Goal: Task Accomplishment & Management: Use online tool/utility

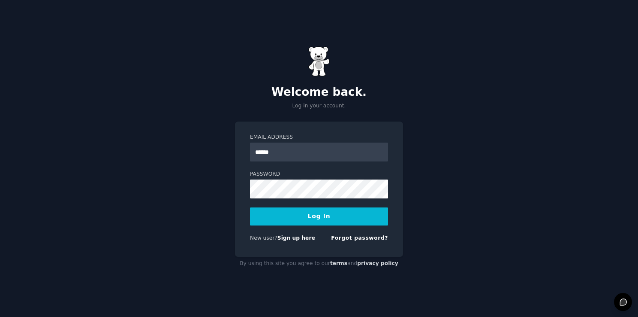
type input "**********"
click at [317, 220] on button "Log In" at bounding box center [319, 216] width 138 height 18
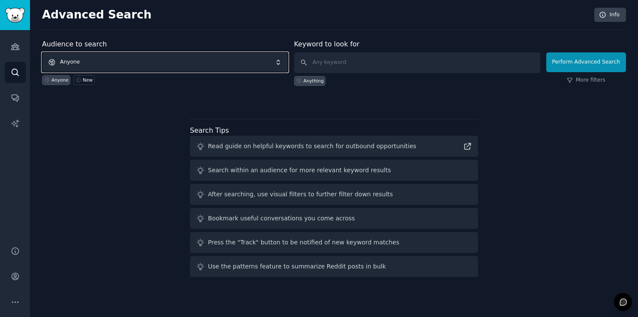
click at [115, 63] on span "Anyone" at bounding box center [165, 62] width 246 height 20
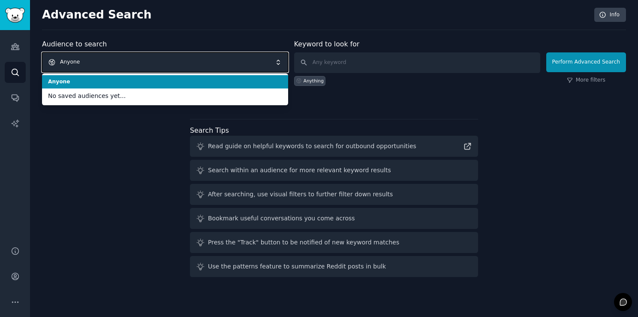
click at [158, 37] on div "Advanced Search Info Audience to search Anyone Anyone No saved audiences yet...…" at bounding box center [334, 158] width 608 height 317
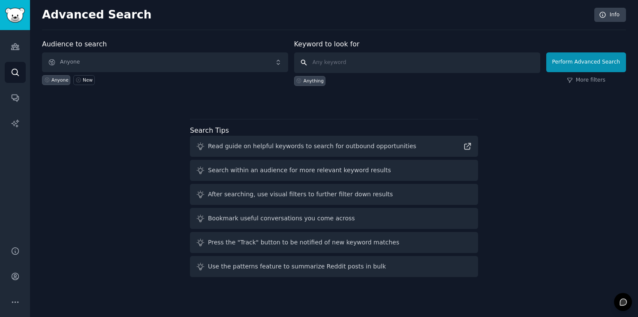
click at [327, 65] on input "text" at bounding box center [417, 62] width 246 height 21
click at [79, 83] on link "New" at bounding box center [83, 80] width 21 height 10
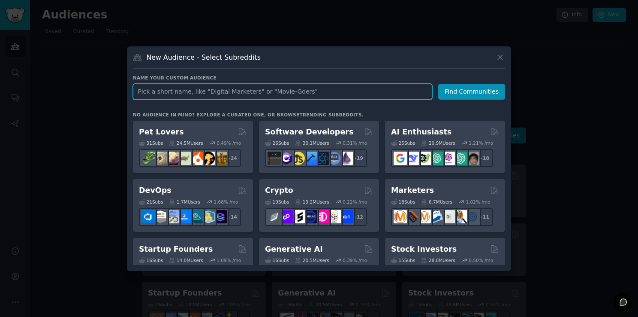
click at [235, 91] on input "text" at bounding box center [282, 92] width 299 height 16
type input "a"
type input "parents and students moving to [GEOGRAPHIC_DATA]"
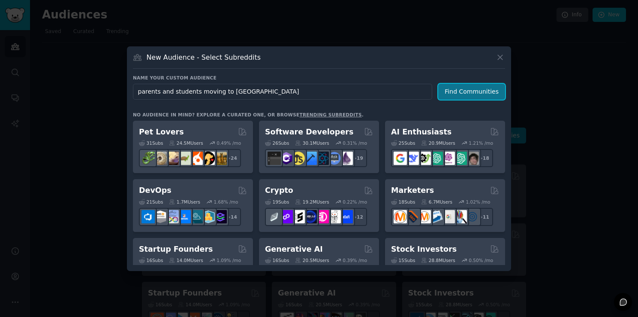
click at [465, 94] on button "Find Communities" at bounding box center [471, 92] width 67 height 16
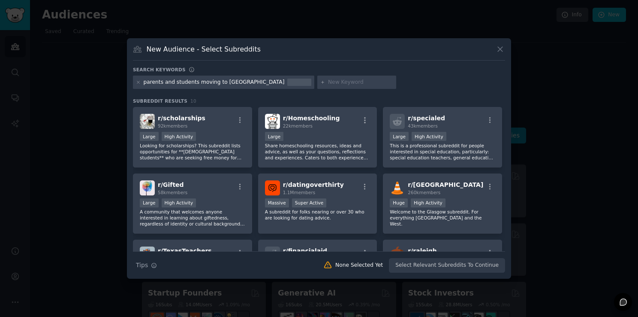
click at [287, 81] on div at bounding box center [299, 82] width 24 height 8
click at [201, 80] on div "parents and students moving to [GEOGRAPHIC_DATA]" at bounding box center [214, 82] width 141 height 8
click at [328, 79] on input "text" at bounding box center [360, 82] width 65 height 8
type input "Southern Methodist University"
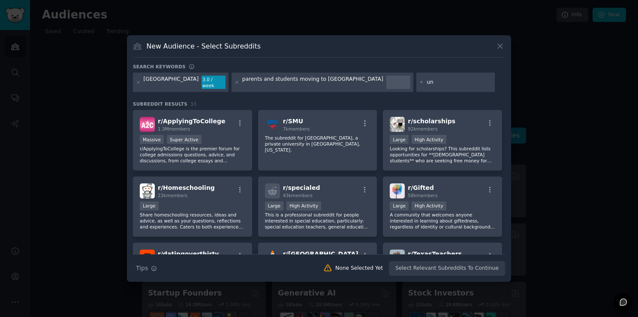
type input "u"
type input "renting dorm furniture"
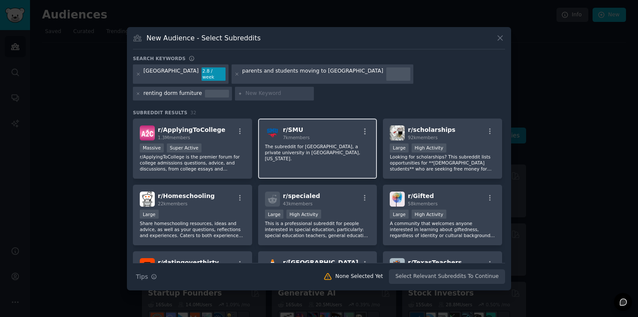
click at [308, 138] on div "r/ SMU 7k members The subreddit for Southern Methodist University, a private un…" at bounding box center [317, 148] width 119 height 60
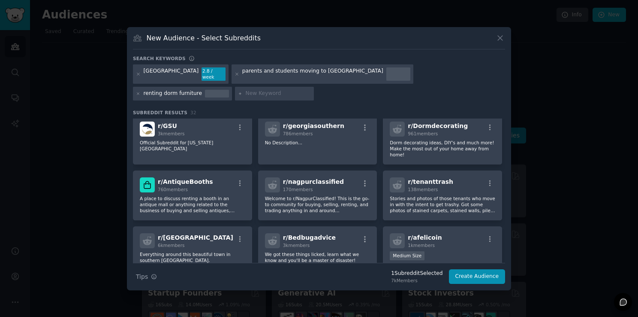
scroll to position [405, 0]
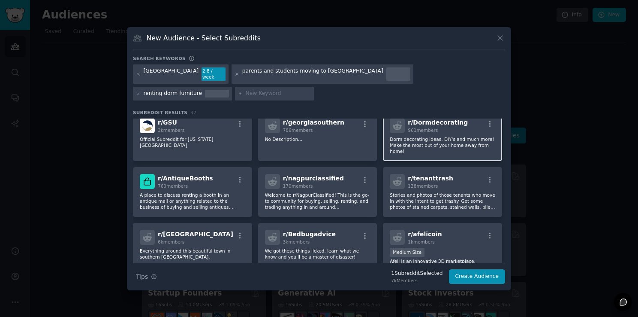
click at [426, 145] on div "r/ Dormdecorating 961 members Dorm decorating ideas, DIY's and much more! Make …" at bounding box center [442, 136] width 119 height 50
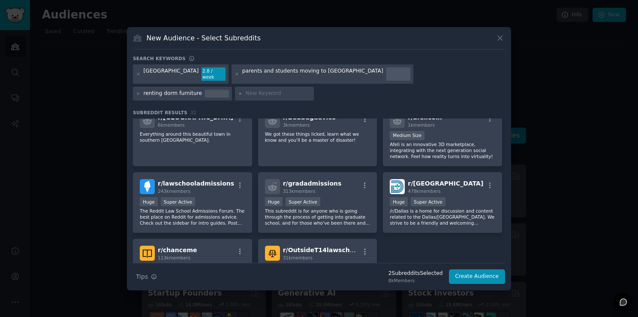
scroll to position [523, 0]
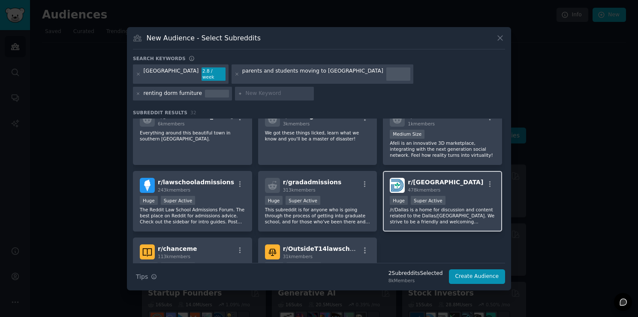
click at [441, 214] on div "r/ Dallas 478k members Huge Super Active /r/Dallas is a home for discussion and…" at bounding box center [442, 201] width 119 height 60
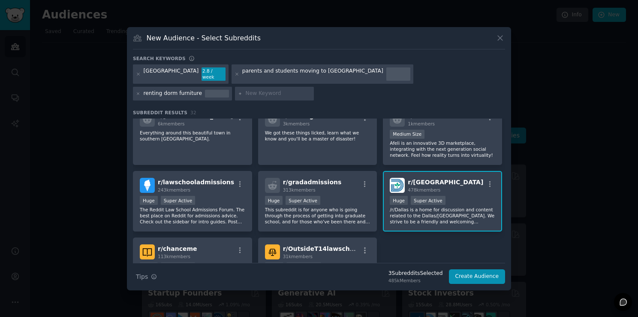
drag, startPoint x: 502, startPoint y: 227, endPoint x: 504, endPoint y: 251, distance: 24.5
click at [504, 251] on div "r/ ApplyingToCollege 1.3M members >= 95th percentile for submissions / day Mass…" at bounding box center [319, 190] width 372 height 144
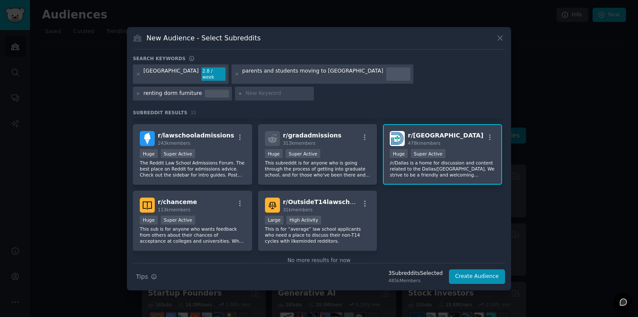
scroll to position [578, 0]
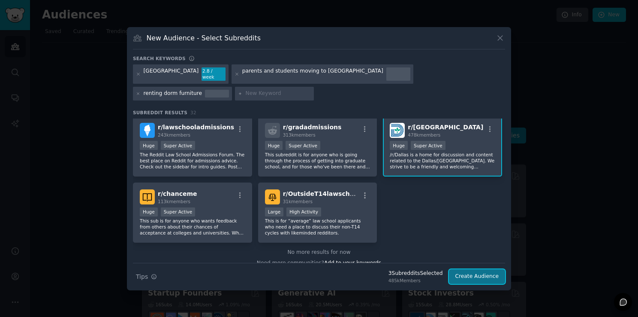
click at [477, 274] on button "Create Audience" at bounding box center [477, 276] width 57 height 15
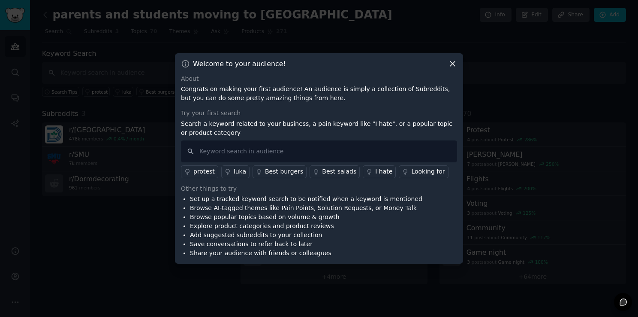
click at [477, 274] on div at bounding box center [319, 158] width 638 height 317
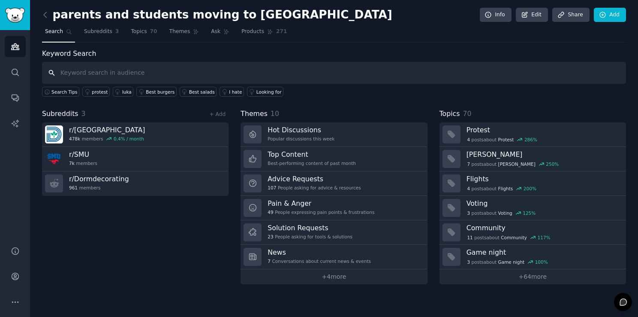
click at [166, 73] on input "text" at bounding box center [334, 73] width 584 height 22
type input "w"
type input "c"
type input "top comments about moving to SMU dorms"
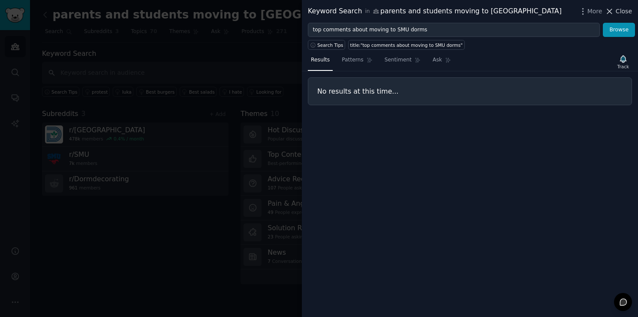
click at [625, 15] on span "Close" at bounding box center [624, 11] width 16 height 9
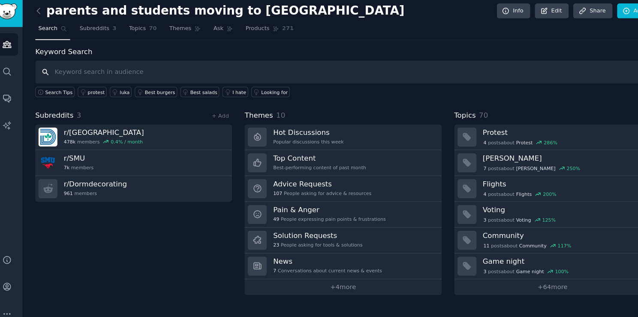
click at [152, 74] on input "text" at bounding box center [334, 73] width 584 height 22
type input "p"
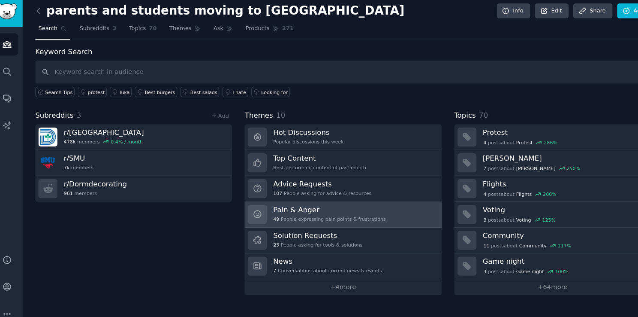
drag, startPoint x: 339, startPoint y: 199, endPoint x: 317, endPoint y: 203, distance: 22.7
click at [317, 203] on h3 "Pain & Anger" at bounding box center [321, 203] width 107 height 9
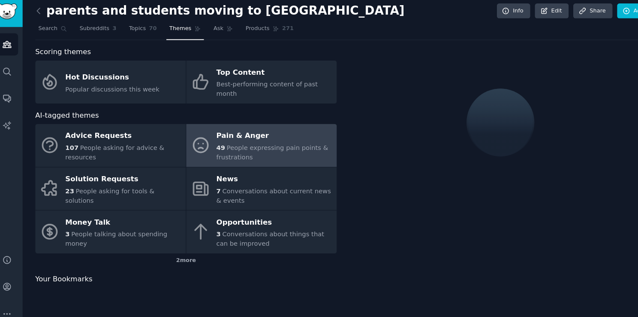
click at [317, 208] on div "Opportunities" at bounding box center [269, 215] width 110 height 14
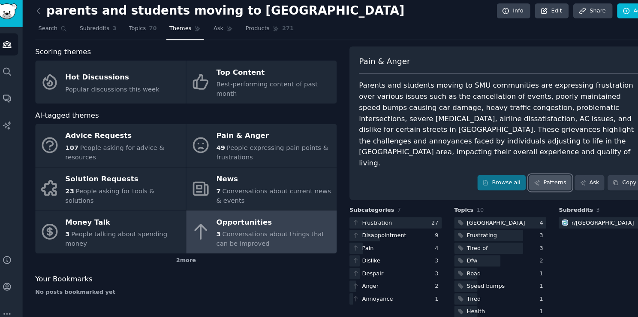
click at [536, 170] on link "Patterns" at bounding box center [530, 177] width 40 height 15
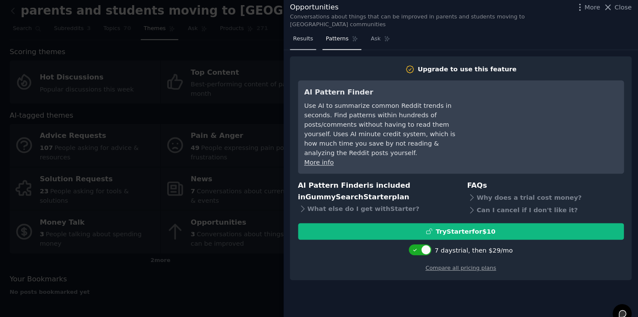
click at [323, 38] on span "Results" at bounding box center [320, 42] width 19 height 8
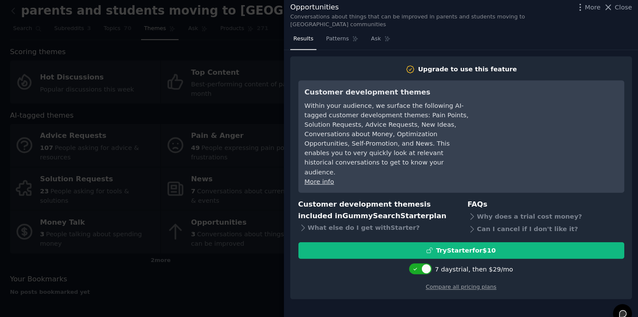
click at [323, 38] on span "Results" at bounding box center [320, 42] width 19 height 8
click at [609, 8] on icon at bounding box center [609, 11] width 9 height 9
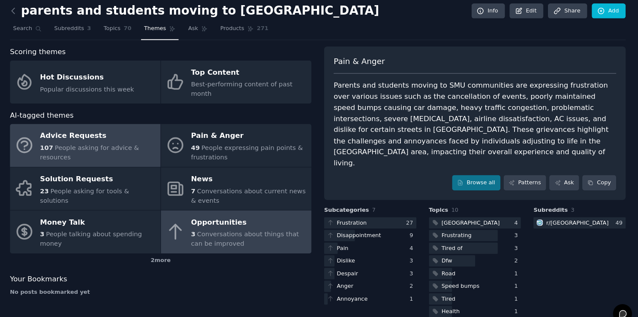
click at [152, 140] on div "107 People asking for advice & resources" at bounding box center [126, 149] width 110 height 18
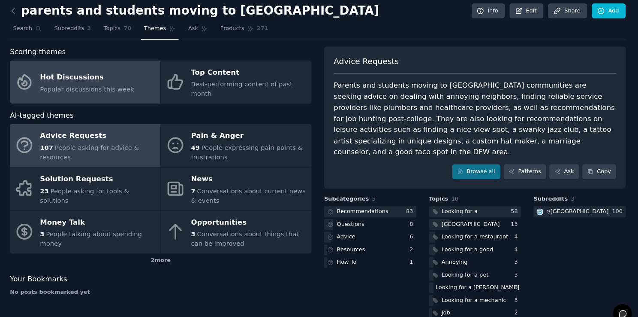
click at [118, 87] on span "Popular discussions this week" at bounding box center [115, 88] width 89 height 7
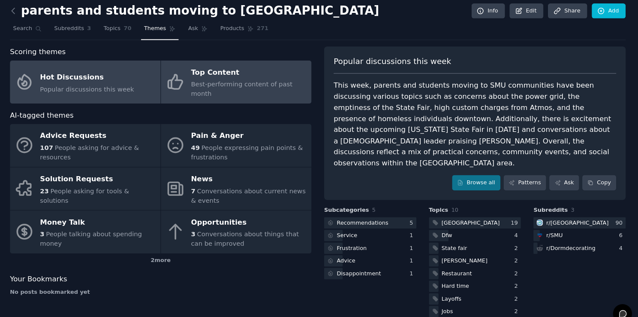
click at [245, 77] on div "Top Content" at bounding box center [269, 73] width 110 height 14
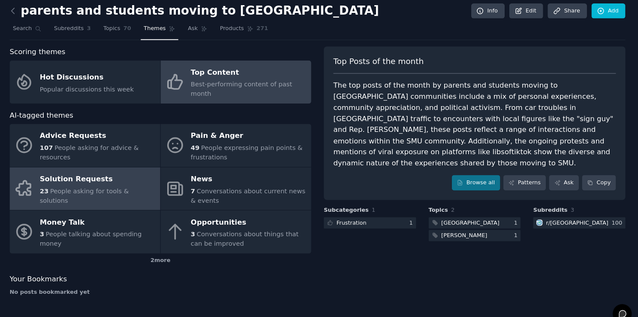
click at [103, 182] on span "People asking for tools & solutions" at bounding box center [113, 190] width 84 height 16
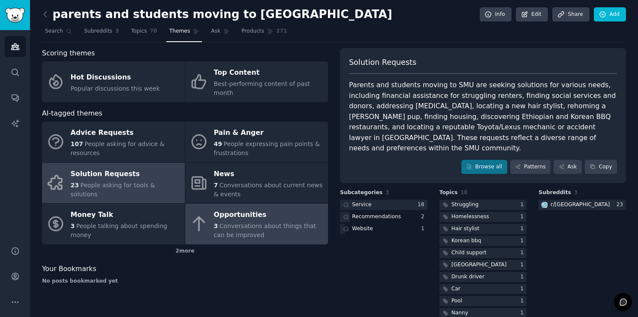
click at [231, 222] on span "Conversations about things that can be improved" at bounding box center [265, 230] width 102 height 16
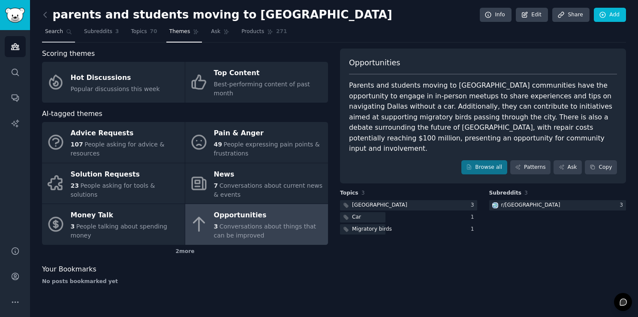
click at [54, 28] on span "Search" at bounding box center [54, 32] width 18 height 8
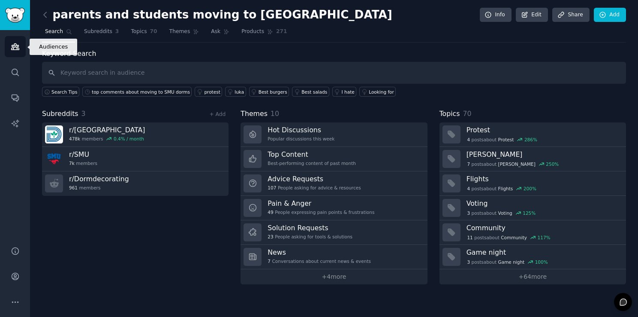
click at [14, 45] on icon "Sidebar" at bounding box center [15, 47] width 8 height 6
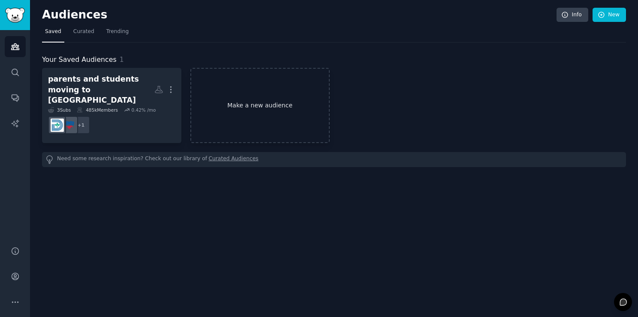
click at [226, 102] on link "Make a new audience" at bounding box center [259, 105] width 139 height 75
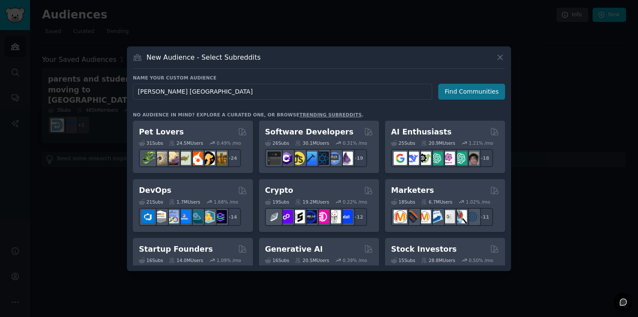
type input "[PERSON_NAME] [GEOGRAPHIC_DATA]"
click at [465, 90] on button "Find Communities" at bounding box center [471, 92] width 67 height 16
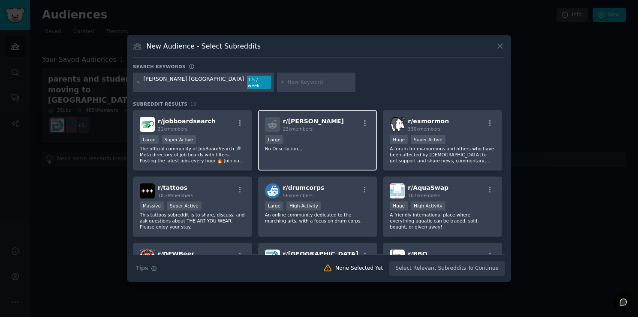
click at [351, 122] on div "r/ McKinney 22k members" at bounding box center [318, 124] width 106 height 15
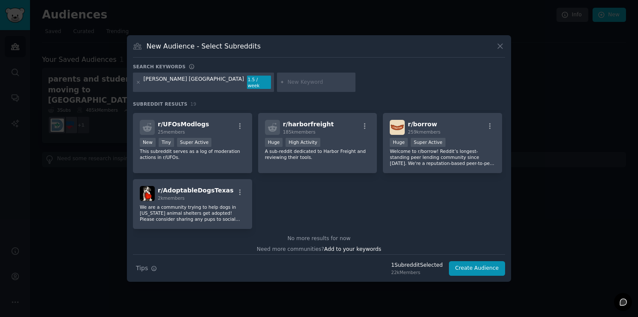
scroll to position [319, 0]
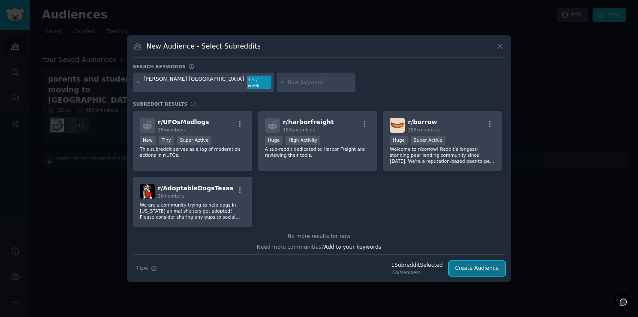
click at [486, 264] on button "Create Audience" at bounding box center [477, 268] width 57 height 15
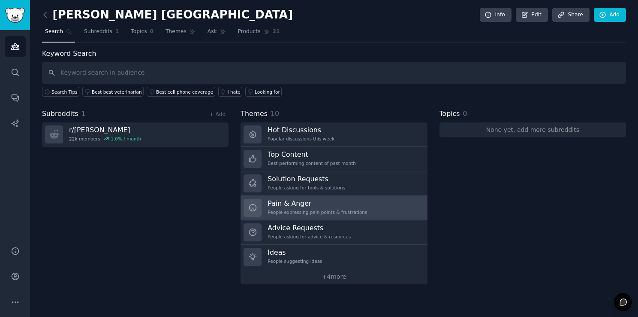
click at [312, 205] on h3 "Pain & Anger" at bounding box center [317, 203] width 99 height 9
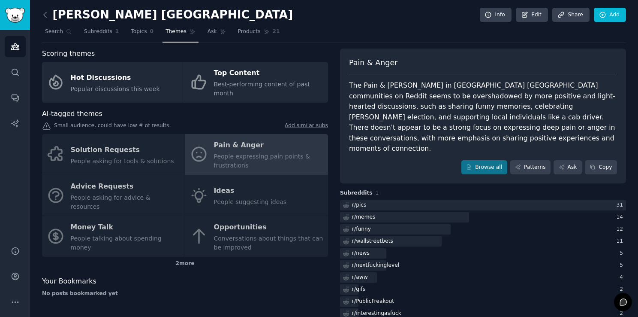
click at [233, 187] on div "Solution Requests People asking for tools & solutions Pain & Anger People expre…" at bounding box center [185, 195] width 286 height 123
click at [253, 188] on div "Solution Requests People asking for tools & solutions Pain & Anger People expre…" at bounding box center [185, 195] width 286 height 123
click at [229, 225] on div "Solution Requests People asking for tools & solutions Pain & Anger People expre…" at bounding box center [185, 195] width 286 height 123
click at [227, 215] on div "Solution Requests People asking for tools & solutions Pain & Anger People expre…" at bounding box center [185, 195] width 286 height 123
click at [93, 143] on div "Solution Requests People asking for tools & solutions Pain & Anger People expre…" at bounding box center [185, 195] width 286 height 123
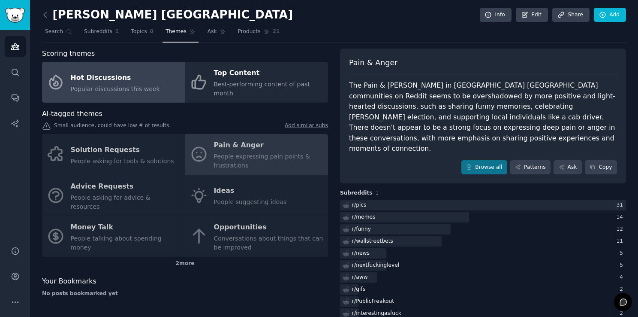
click at [107, 71] on div "Hot Discussions" at bounding box center [115, 78] width 89 height 14
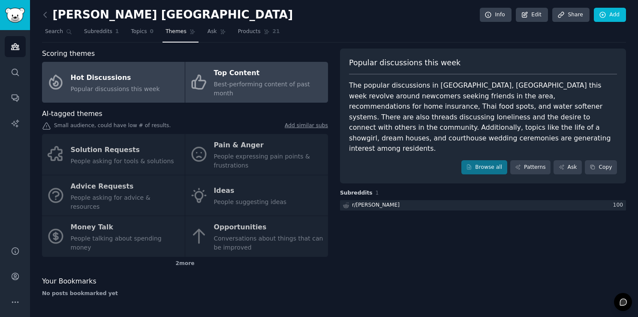
click at [215, 85] on span "Best-performing content of past month" at bounding box center [262, 89] width 96 height 16
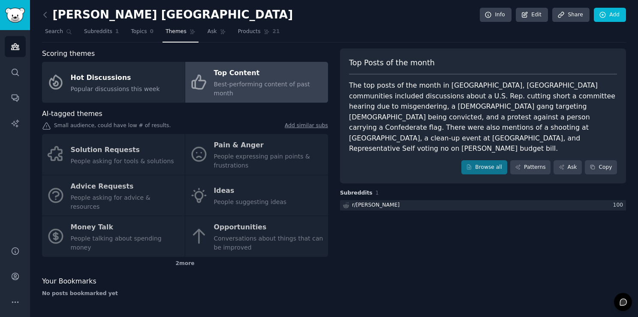
drag, startPoint x: 217, startPoint y: 83, endPoint x: 239, endPoint y: 112, distance: 36.8
drag, startPoint x: 239, startPoint y: 112, endPoint x: 453, endPoint y: 233, distance: 245.4
click at [453, 233] on div "Top Posts of the month The top posts of the month in McKinney, TX communities i…" at bounding box center [483, 175] width 286 height 255
click at [140, 187] on div "Solution Requests People asking for tools & solutions Pain & Anger People expre…" at bounding box center [185, 195] width 286 height 123
click at [86, 176] on div "Solution Requests People asking for tools & solutions Pain & Anger People expre…" at bounding box center [185, 195] width 286 height 123
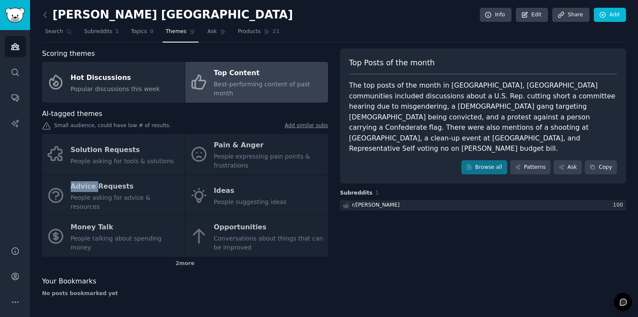
click at [86, 176] on div "Solution Requests People asking for tools & solutions Pain & Anger People expre…" at bounding box center [185, 195] width 286 height 123
click at [84, 178] on div "Solution Requests People asking for tools & solutions Pain & Anger People expre…" at bounding box center [185, 195] width 286 height 123
click at [53, 29] on span "Search" at bounding box center [54, 32] width 18 height 8
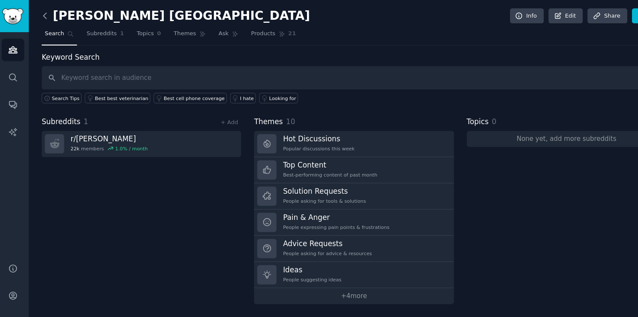
click at [46, 17] on icon at bounding box center [45, 14] width 9 height 9
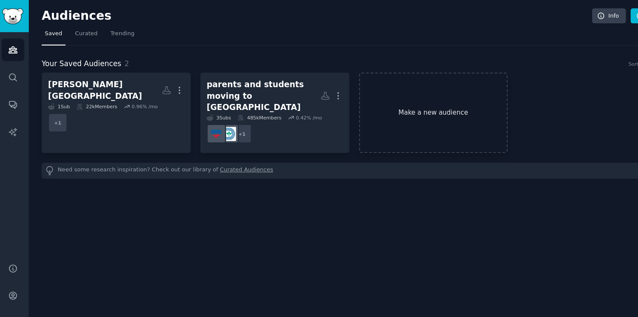
click at [403, 92] on link "Make a new audience" at bounding box center [408, 105] width 139 height 75
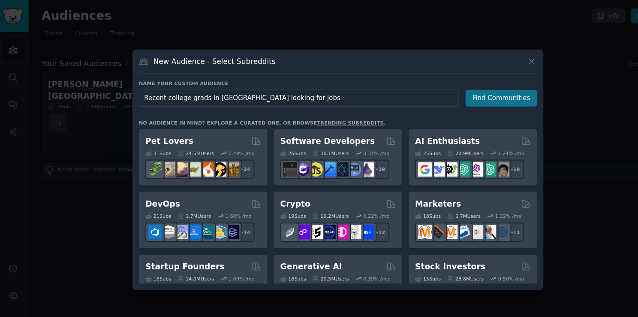
type input "Recent college grads in [GEOGRAPHIC_DATA] looking for jobs"
click at [475, 92] on button "Find Communities" at bounding box center [471, 92] width 67 height 16
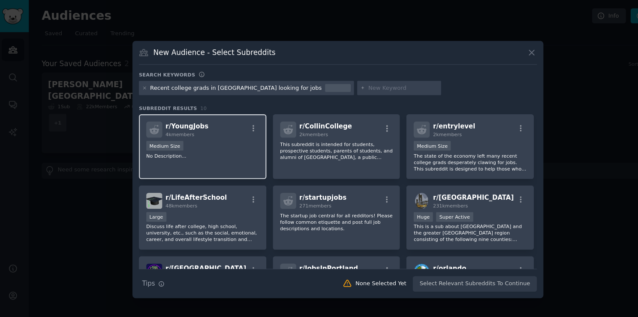
click at [209, 138] on div "Medium Size" at bounding box center [193, 137] width 106 height 11
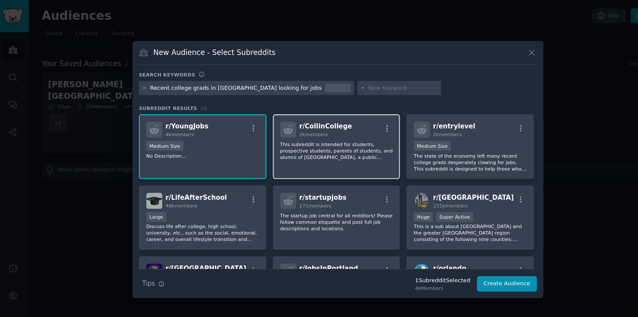
click at [356, 132] on p "This subreddit is intended for students, prospective students, parents of stude…" at bounding box center [318, 141] width 106 height 18
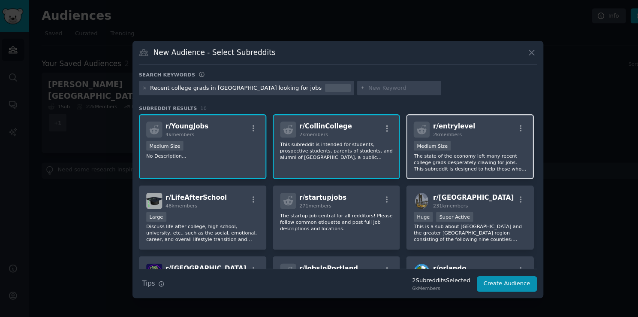
click at [422, 140] on div "1000 - 10,000 members Medium Size" at bounding box center [443, 137] width 106 height 11
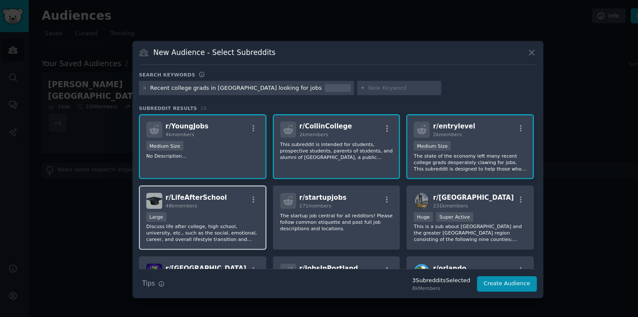
click at [183, 203] on div "Large" at bounding box center [193, 203] width 106 height 11
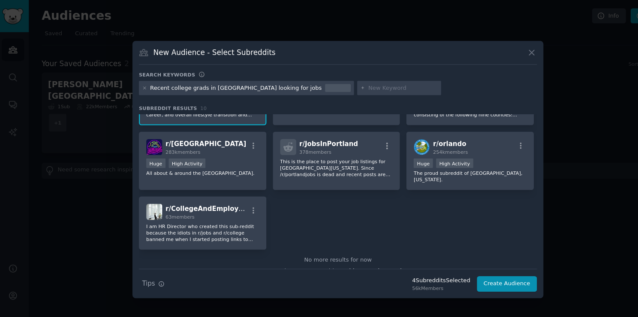
scroll to position [122, 0]
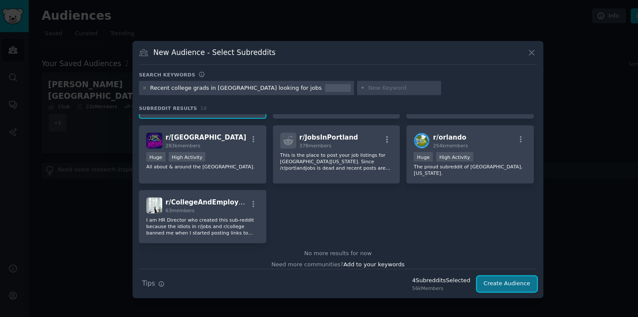
click at [481, 265] on button "Create Audience" at bounding box center [477, 265] width 57 height 15
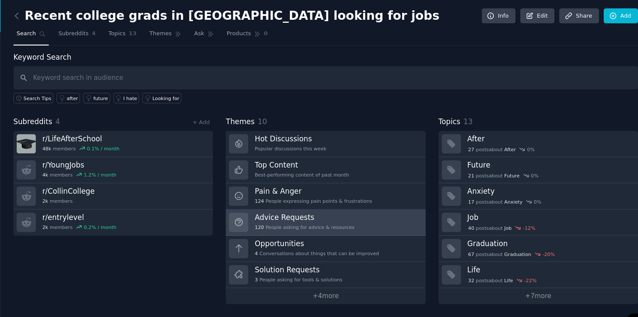
click at [352, 196] on link "Advice Requests 120 People asking for advice & resources" at bounding box center [334, 208] width 187 height 24
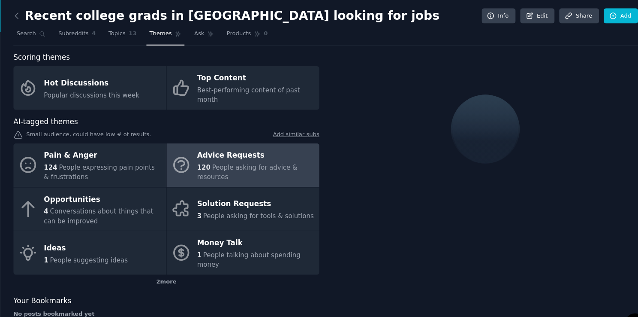
click at [195, 164] on link "Advice Requests 120 People asking for advice & resources" at bounding box center [256, 154] width 143 height 41
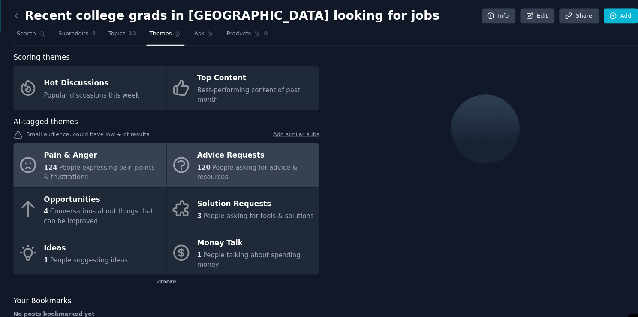
click at [134, 153] on span "People expressing pain points & frustrations" at bounding box center [123, 161] width 104 height 16
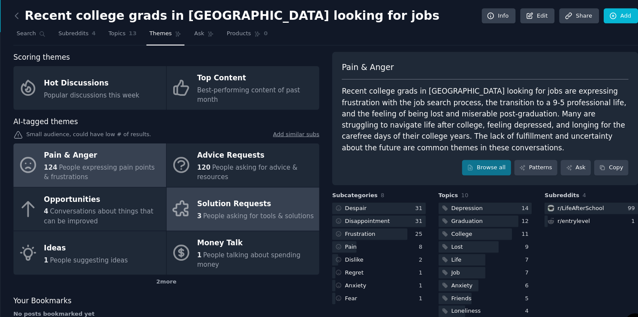
click at [248, 184] on div "Solution Requests" at bounding box center [268, 191] width 109 height 14
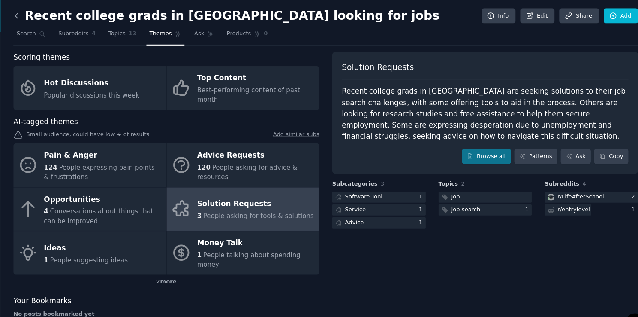
click at [44, 13] on icon at bounding box center [45, 14] width 9 height 9
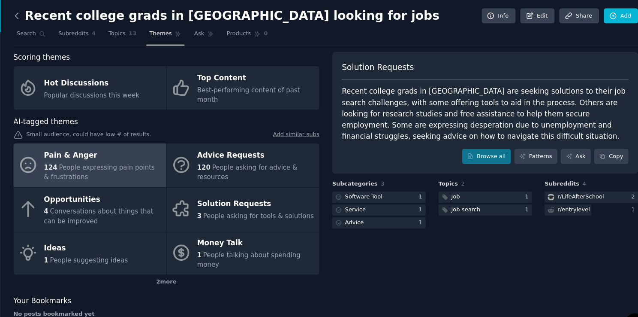
click at [45, 15] on icon at bounding box center [45, 14] width 9 height 9
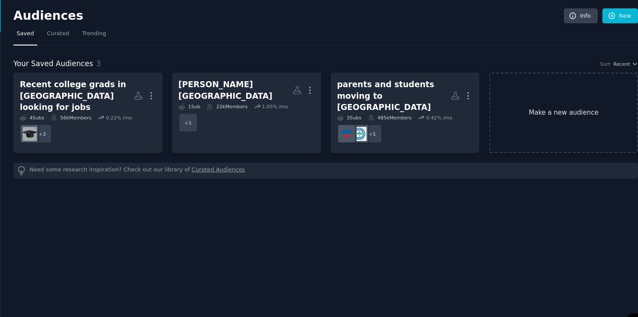
click at [545, 100] on link "Make a new audience" at bounding box center [556, 105] width 139 height 75
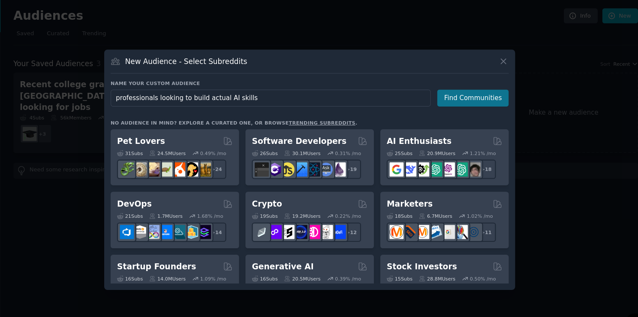
type input "professionals looking to build actual AI skills"
click at [482, 93] on button "Find Communities" at bounding box center [471, 92] width 67 height 16
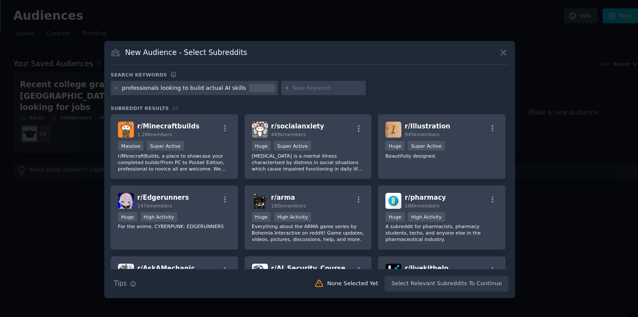
click at [313, 83] on input "text" at bounding box center [335, 82] width 65 height 8
type input "non tech people and AI"
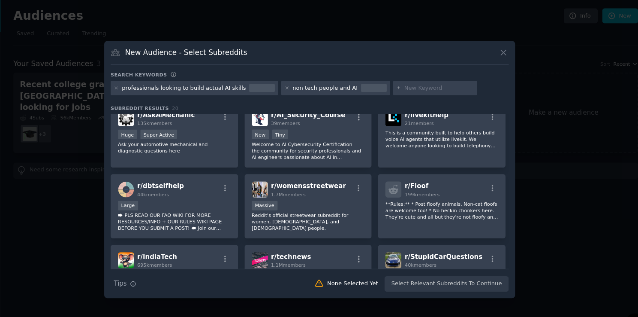
scroll to position [141, 0]
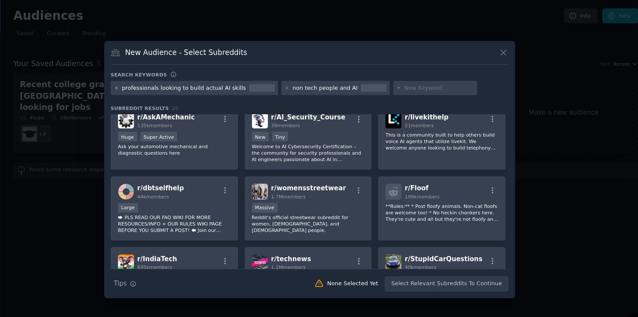
click at [138, 80] on icon at bounding box center [138, 82] width 5 height 5
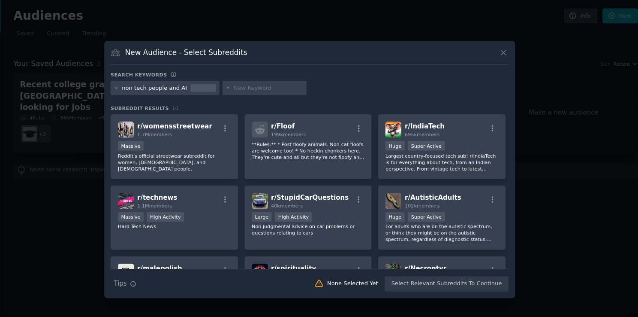
click at [138, 80] on icon at bounding box center [138, 82] width 5 height 5
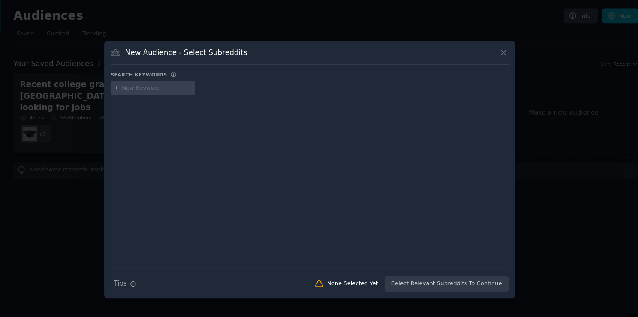
click at [164, 82] on input "text" at bounding box center [176, 82] width 65 height 8
type input "AI"
type input "Agentic AI"
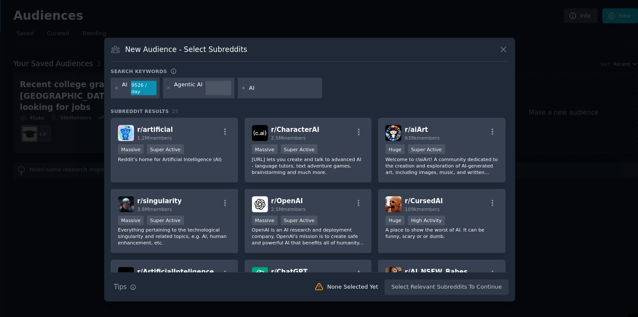
type input "A"
type input "learning AI skills"
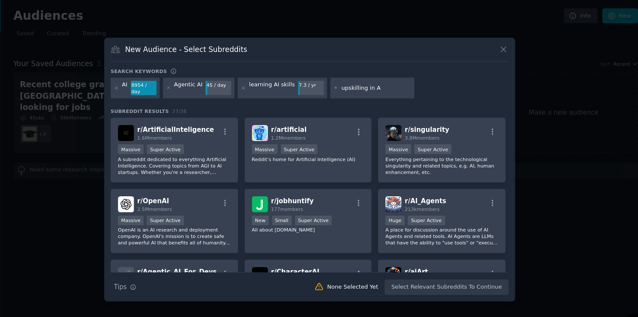
type input "upskilling in AI"
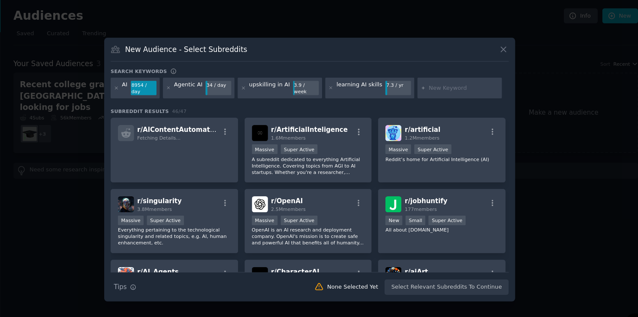
click at [224, 139] on p at bounding box center [193, 144] width 106 height 18
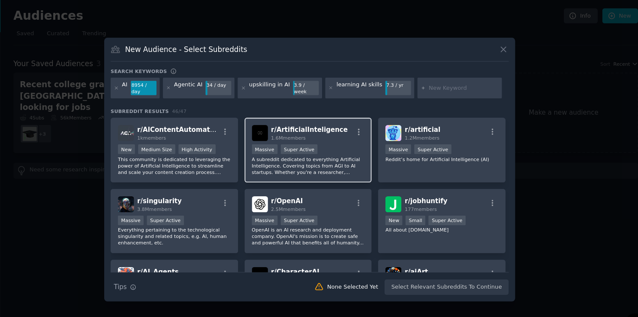
click at [338, 122] on h2 "r/ ArtificialInteligence 1.6M members" at bounding box center [319, 124] width 72 height 15
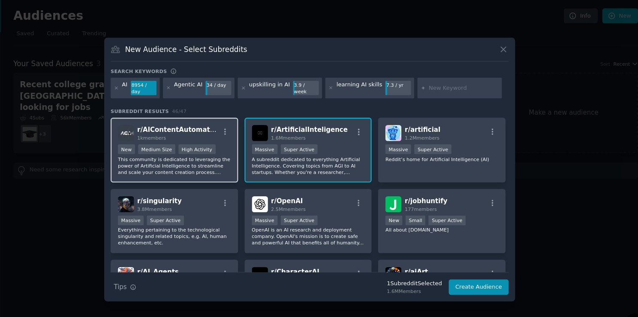
click at [230, 149] on p "This community is dedicated to leveraging the power of Artificial Intelligence …" at bounding box center [193, 154] width 106 height 18
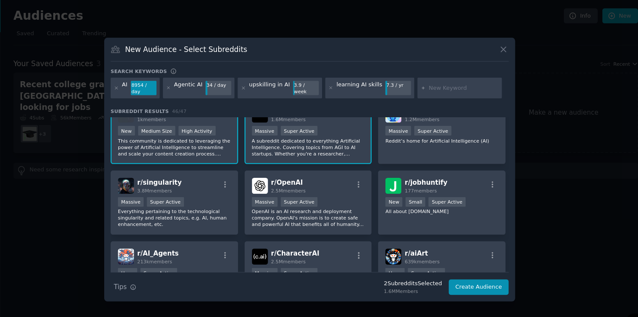
scroll to position [17, 0]
click at [434, 133] on div "r/ artificial 1.2M members >= 95th percentile for submissions / day Massive Sup…" at bounding box center [442, 123] width 119 height 60
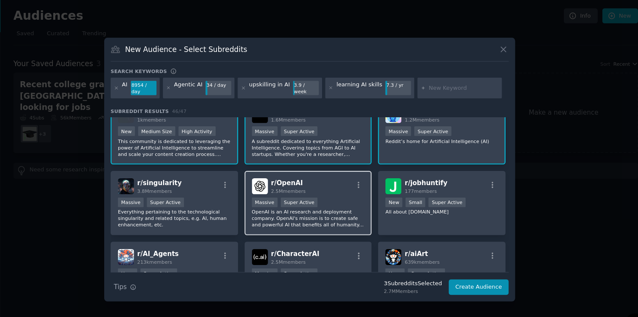
click at [348, 195] on p "OpenAI is an AI research and deployment company. OpenAI's mission is to create …" at bounding box center [318, 204] width 106 height 18
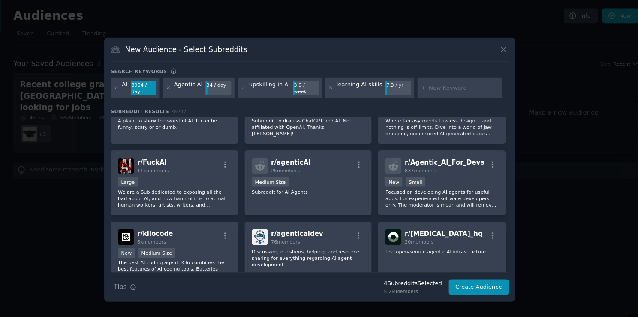
scroll to position [236, 0]
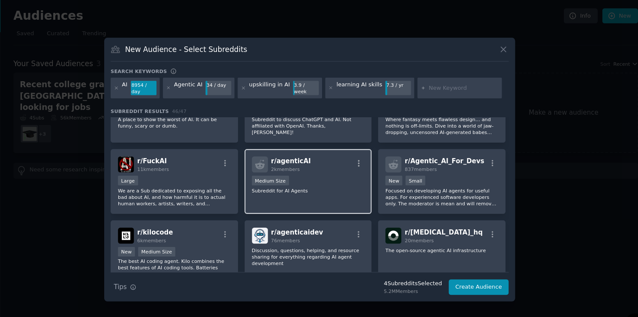
click at [331, 179] on div "r/ agenticAI 2k members Medium Size Subreddit for AI Agents" at bounding box center [317, 169] width 119 height 60
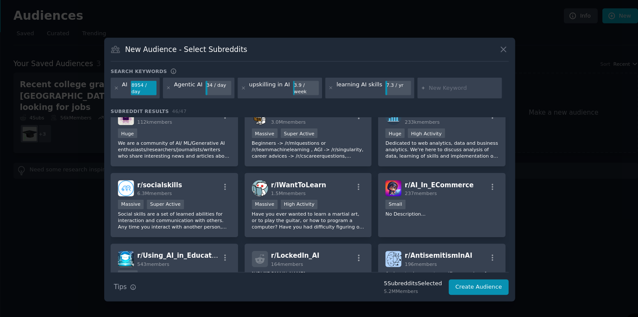
scroll to position [480, 0]
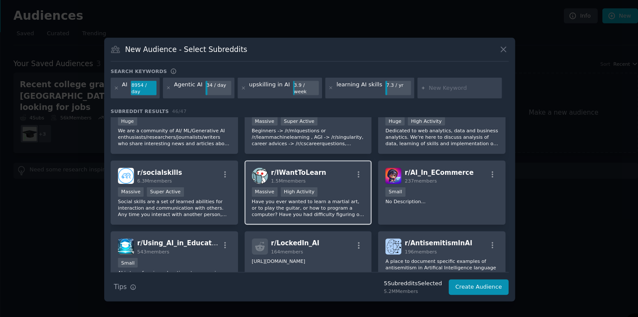
click at [318, 178] on div "Massive High Activity" at bounding box center [318, 180] width 106 height 11
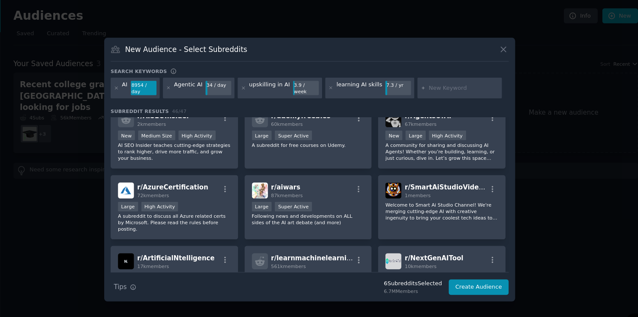
scroll to position [784, 0]
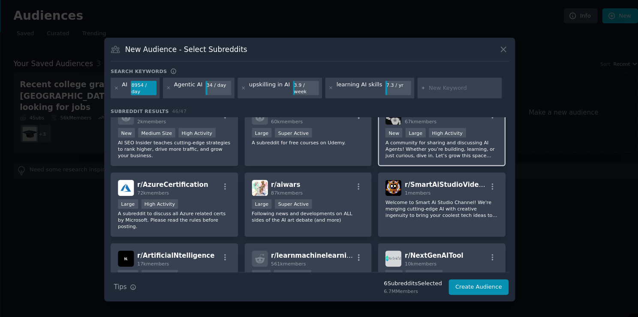
click at [442, 144] on div "r/ AgentsOfAI 67k members New Large High Activity A community for sharing and d…" at bounding box center [442, 124] width 119 height 60
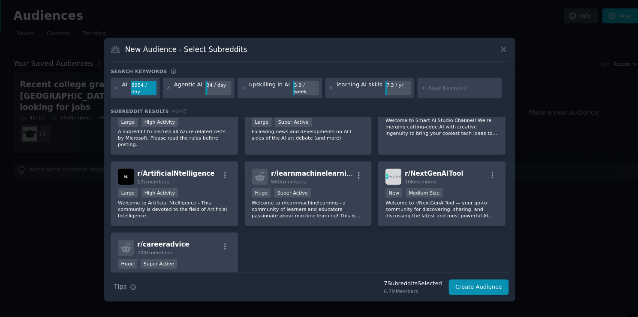
scroll to position [889, 0]
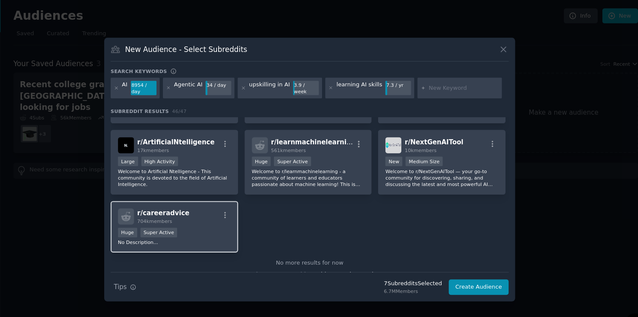
click at [219, 223] on p "No Description..." at bounding box center [193, 226] width 106 height 6
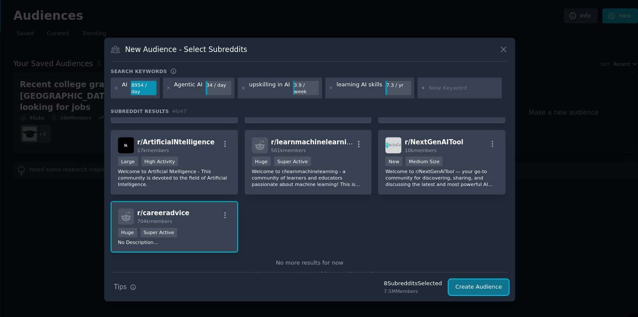
click at [471, 265] on button "Create Audience" at bounding box center [477, 268] width 57 height 15
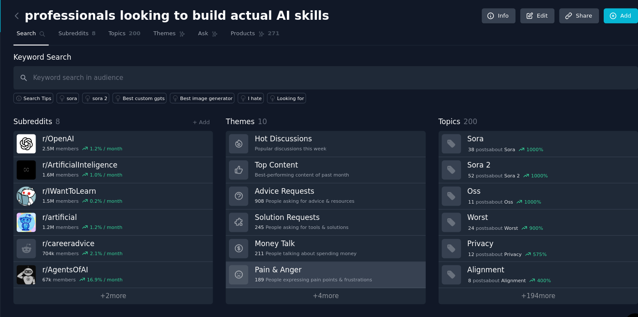
click at [380, 250] on link "Pain & Anger 189 People expressing pain points & frustrations" at bounding box center [334, 256] width 187 height 24
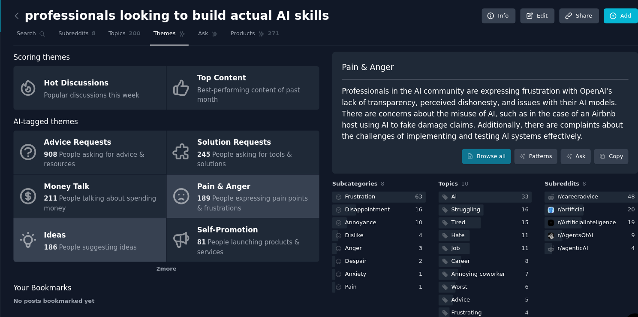
click at [150, 204] on link "Ideas 186 People suggesting ideas" at bounding box center [113, 224] width 143 height 41
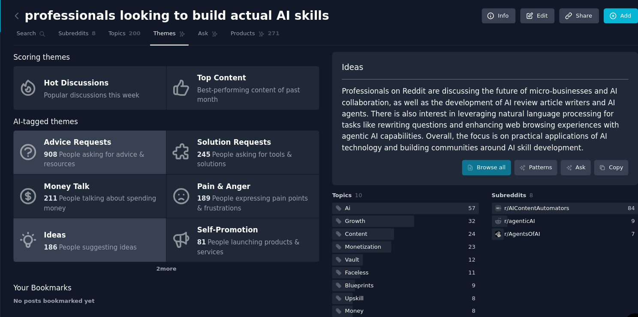
click at [128, 144] on div "908 People asking for advice & resources" at bounding box center [126, 149] width 110 height 18
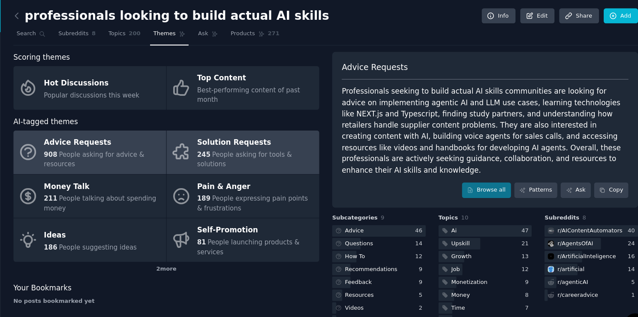
click at [265, 133] on div "Solution Requests" at bounding box center [269, 134] width 110 height 14
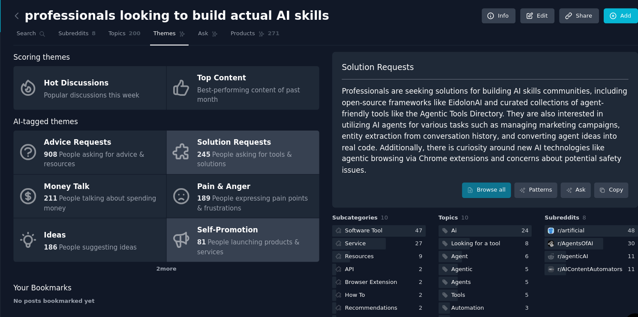
click at [229, 223] on span "People launching products & services" at bounding box center [262, 231] width 96 height 16
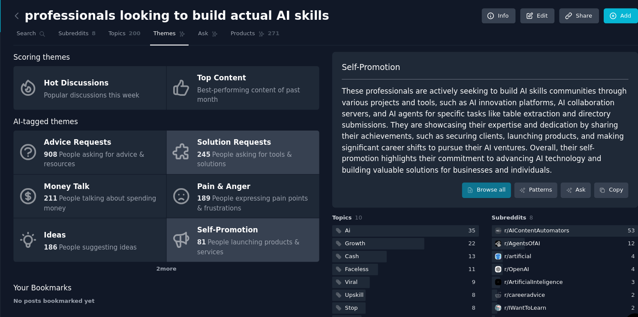
click at [269, 127] on div "Solution Requests" at bounding box center [269, 134] width 110 height 14
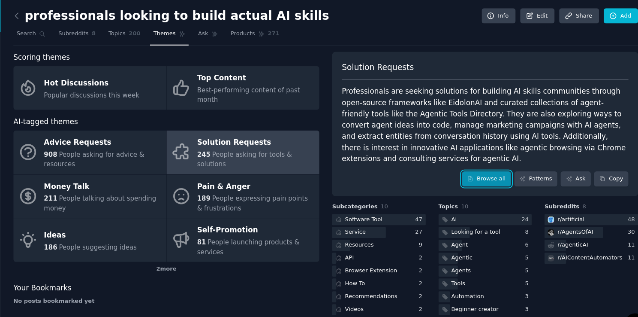
click at [488, 160] on link "Browse all" at bounding box center [484, 167] width 46 height 15
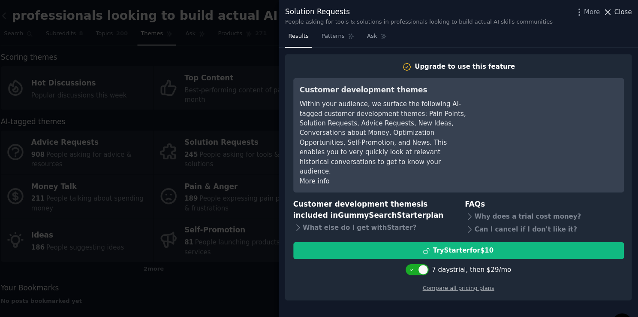
click at [621, 12] on span "Close" at bounding box center [624, 11] width 16 height 9
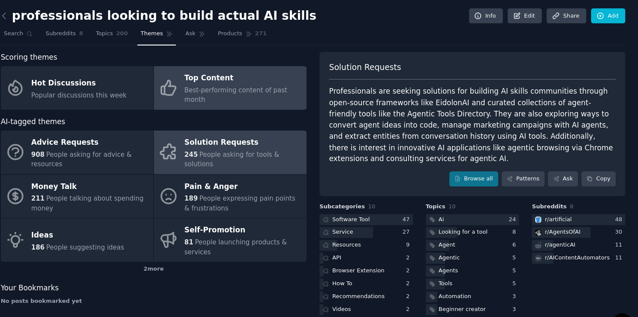
click at [264, 81] on span "Best-performing content of past month" at bounding box center [262, 89] width 96 height 16
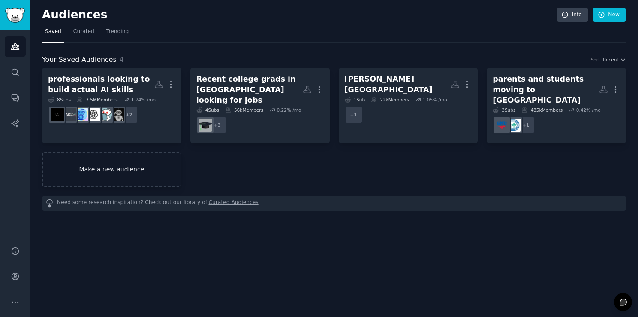
click at [121, 153] on link "Make a new audience" at bounding box center [111, 169] width 139 height 35
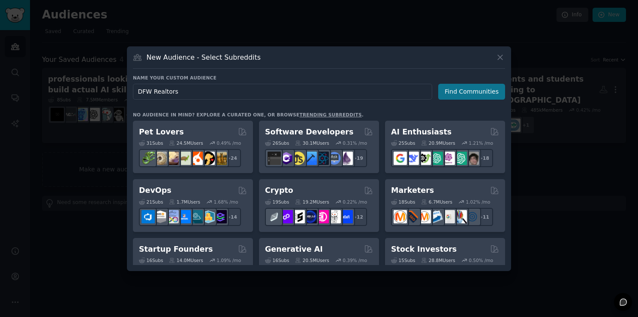
type input "DFW Realtors"
click at [500, 90] on button "Find Communities" at bounding box center [471, 92] width 67 height 16
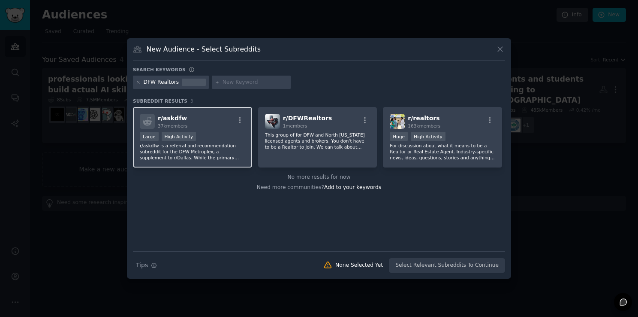
click at [209, 116] on div "r/ askdfw 37k members" at bounding box center [193, 121] width 106 height 15
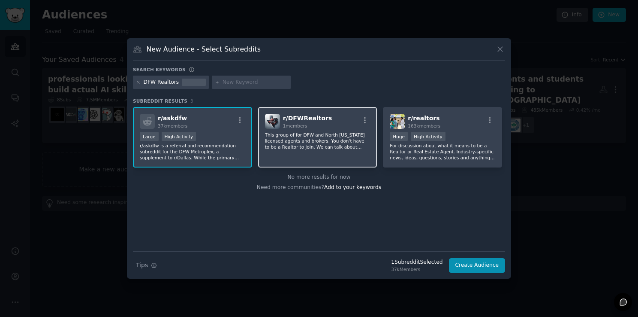
click at [303, 136] on p "This group of for DFW and North [US_STATE] licensed agents and brokers. You don…" at bounding box center [318, 141] width 106 height 18
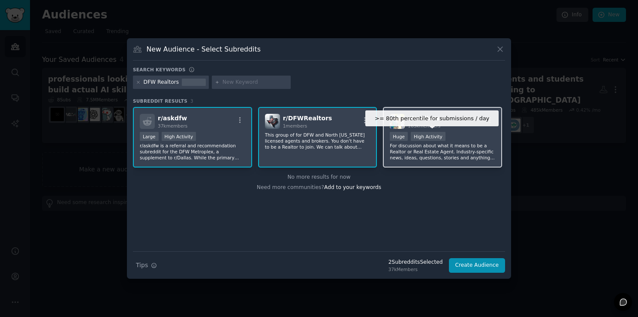
click at [437, 137] on div "High Activity" at bounding box center [428, 136] width 35 height 9
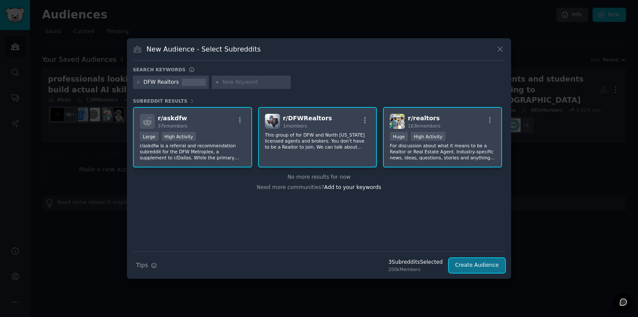
click at [480, 266] on button "Create Audience" at bounding box center [477, 265] width 57 height 15
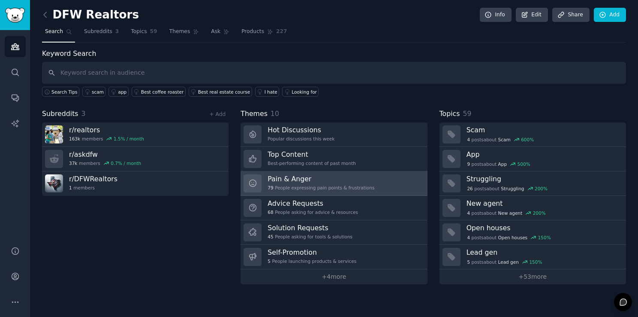
click at [335, 189] on div "79 People expressing pain points & frustrations" at bounding box center [321, 187] width 107 height 6
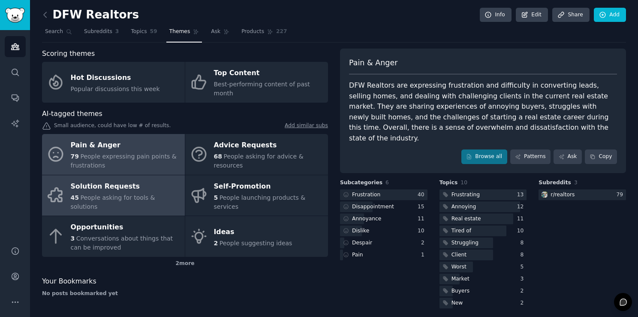
click at [106, 180] on div "Solution Requests" at bounding box center [126, 186] width 110 height 14
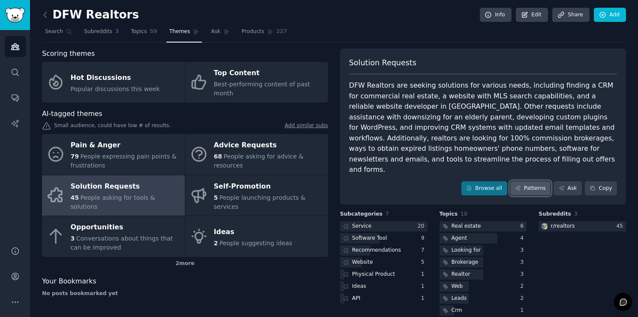
click at [531, 181] on link "Patterns" at bounding box center [530, 188] width 40 height 15
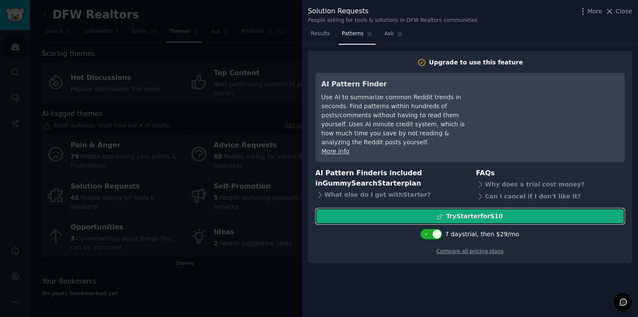
click at [497, 211] on div "Try Starter for $10" at bounding box center [474, 215] width 57 height 9
